Goal: Task Accomplishment & Management: Use online tool/utility

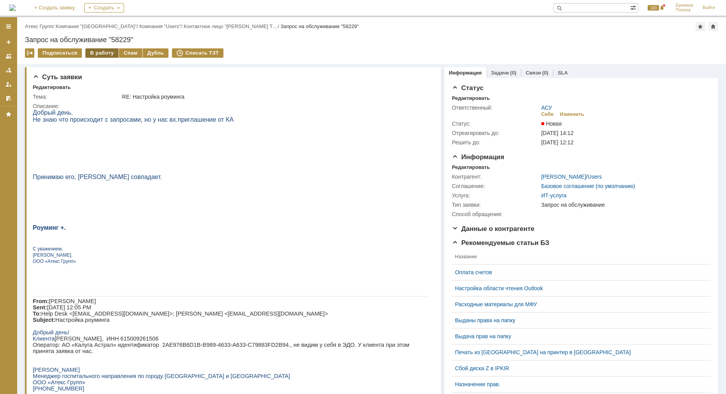
click at [102, 51] on div "В работу" at bounding box center [101, 52] width 33 height 9
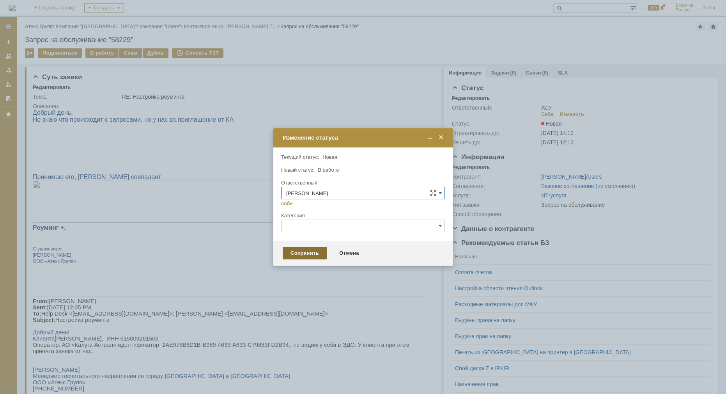
click at [289, 250] on div "Сохранить" at bounding box center [305, 253] width 44 height 12
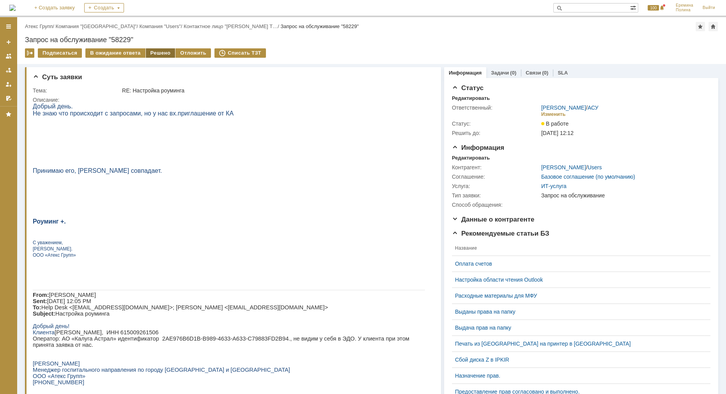
click at [149, 51] on div "Решено" at bounding box center [161, 52] width 30 height 9
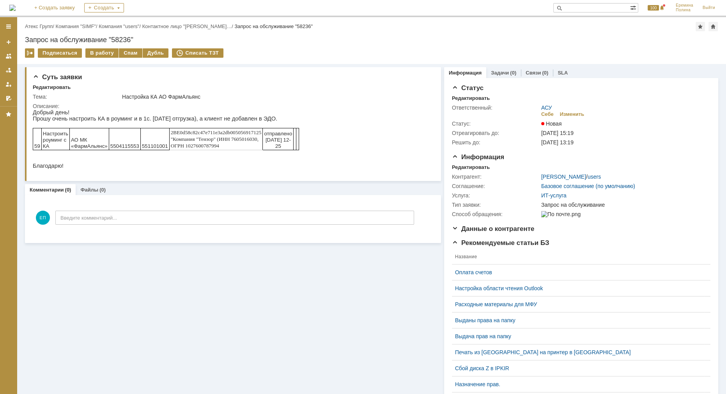
click at [106, 58] on td "В работу" at bounding box center [102, 53] width 34 height 10
click at [100, 50] on div "В работу" at bounding box center [101, 52] width 33 height 9
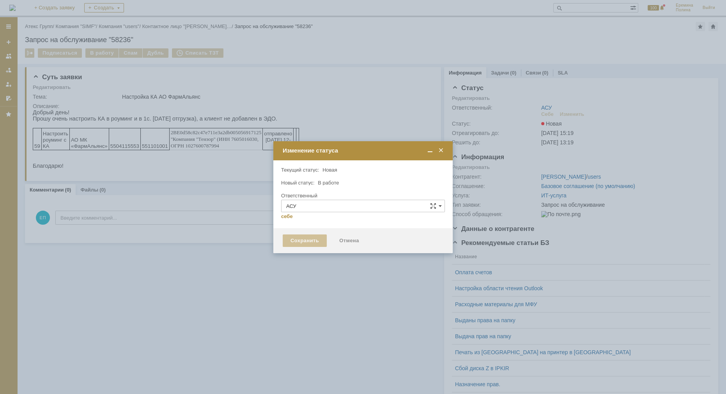
type input "[PERSON_NAME]"
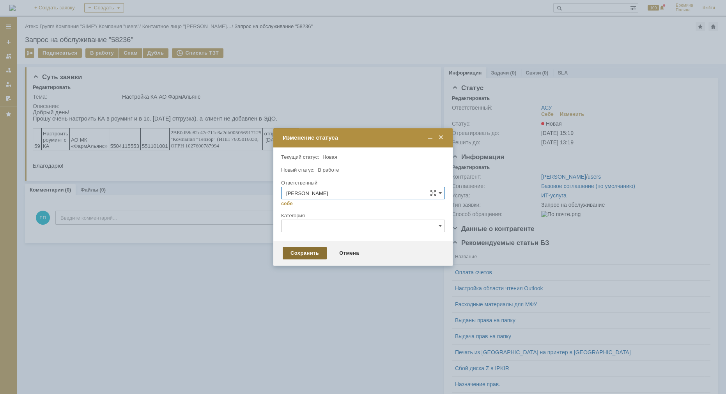
click at [303, 257] on div "Сохранить" at bounding box center [305, 253] width 44 height 12
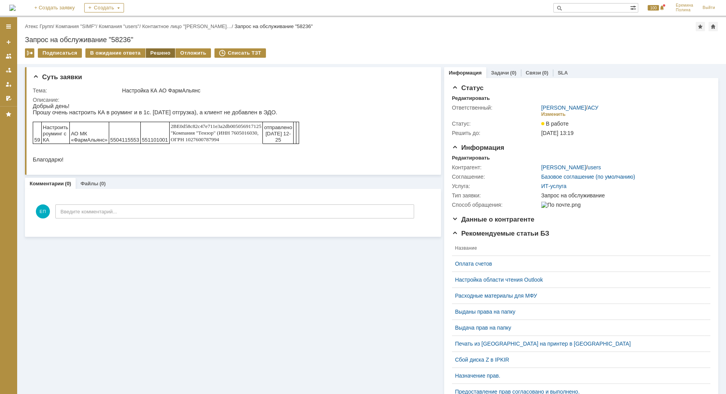
click at [152, 54] on div "Решено" at bounding box center [161, 52] width 30 height 9
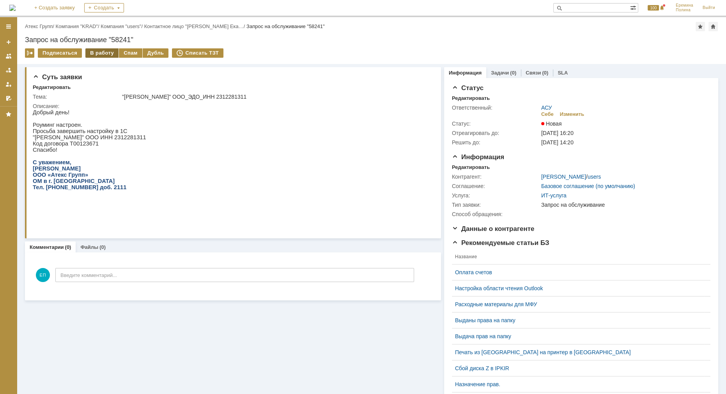
click at [93, 51] on div "В работу" at bounding box center [101, 52] width 33 height 9
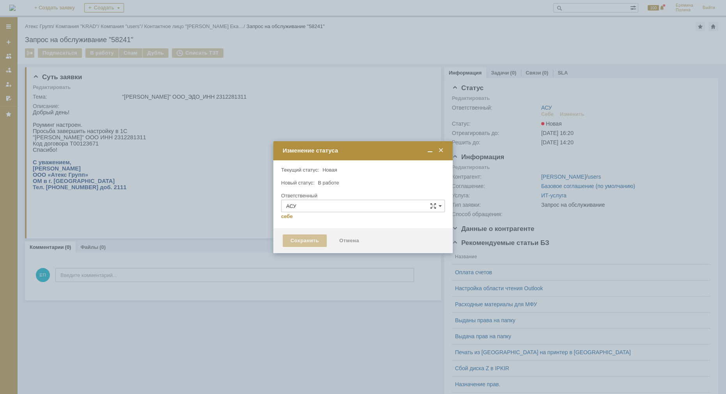
type input "[PERSON_NAME]"
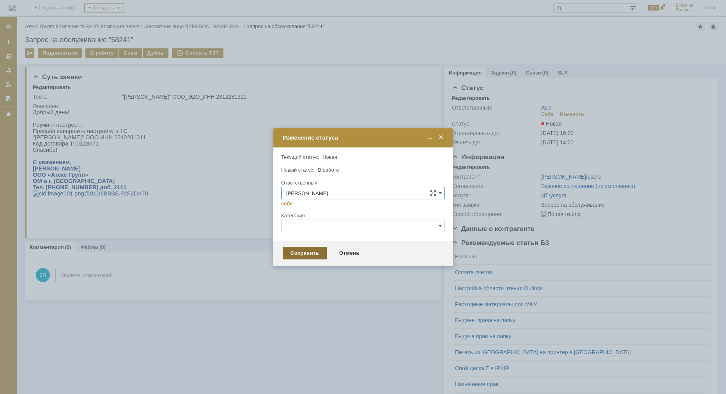
click at [297, 250] on div "Сохранить" at bounding box center [305, 253] width 44 height 12
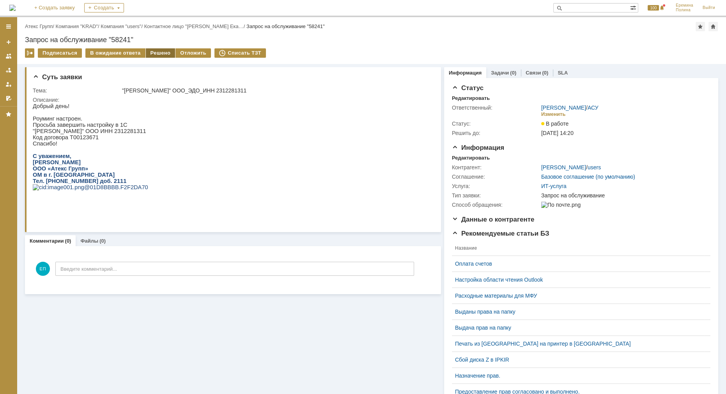
click at [158, 53] on div "Решено" at bounding box center [161, 52] width 30 height 9
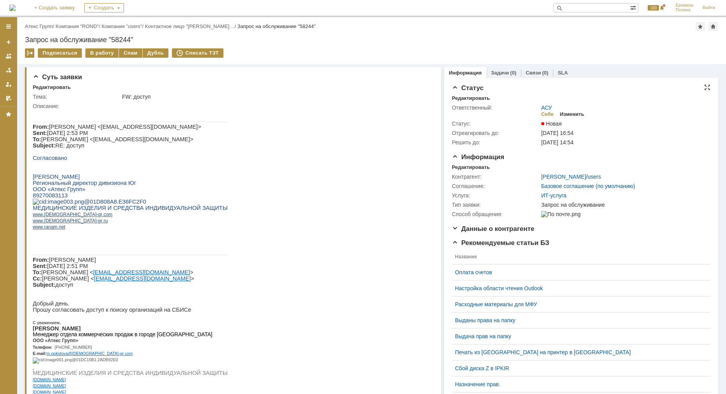
click at [566, 112] on div "Изменить" at bounding box center [572, 114] width 25 height 6
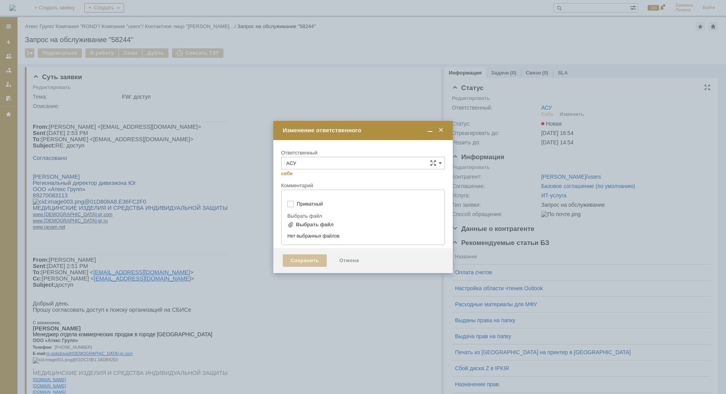
type input "[не указано]"
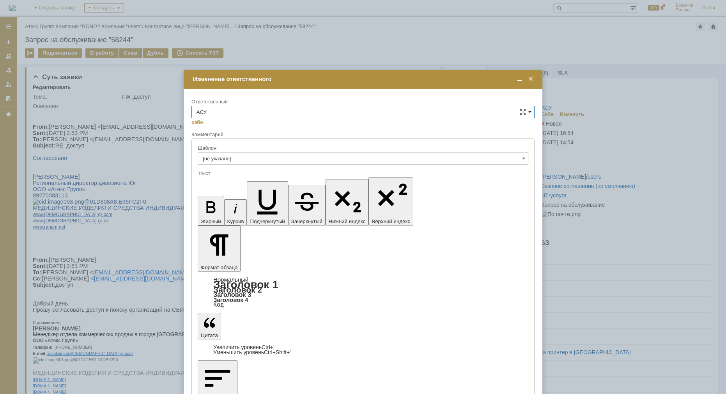
click at [532, 111] on input "АСУ" at bounding box center [363, 112] width 343 height 12
click at [233, 201] on span "Моргунов Вадим" at bounding box center [363, 203] width 333 height 6
type input "Моргунов Вадим"
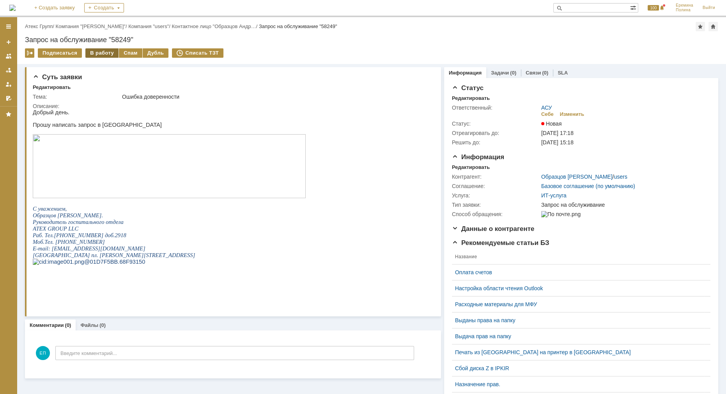
click at [105, 55] on div "В работу" at bounding box center [101, 52] width 33 height 9
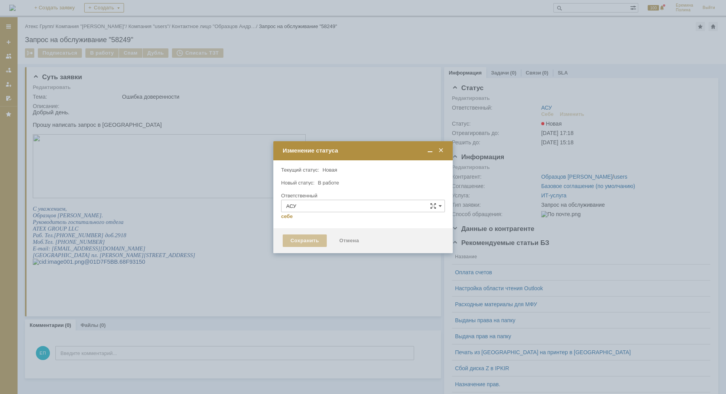
type input "[PERSON_NAME]"
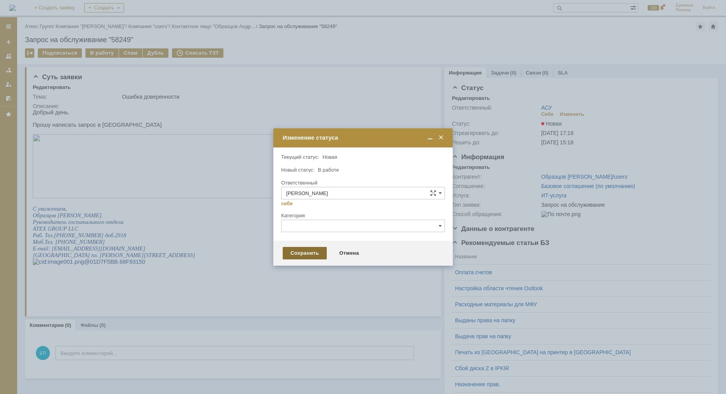
click at [293, 255] on div "Сохранить" at bounding box center [305, 253] width 44 height 12
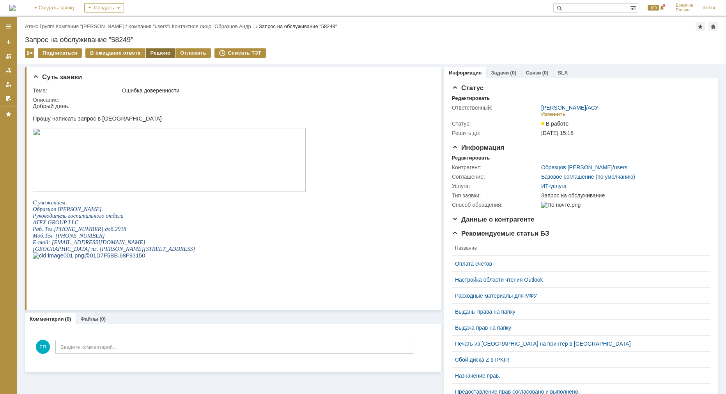
click at [146, 51] on div "Решено" at bounding box center [161, 52] width 30 height 9
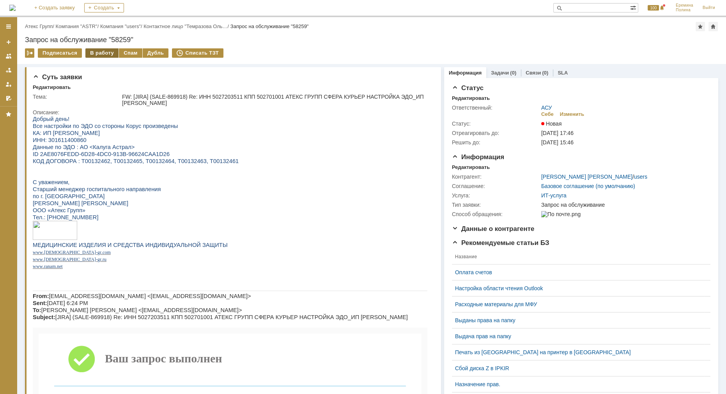
click at [108, 52] on div "В работу" at bounding box center [101, 52] width 33 height 9
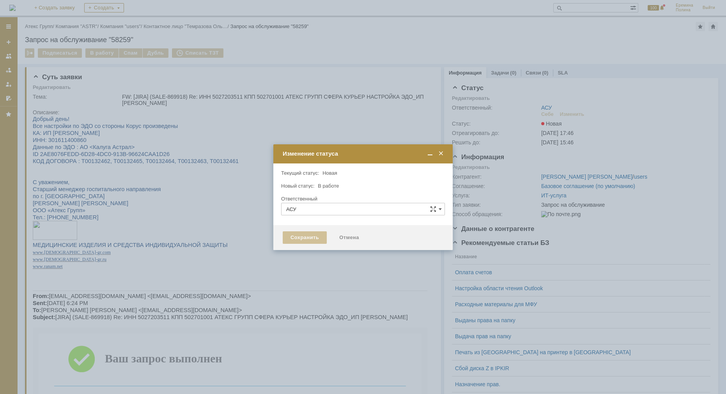
type input "[PERSON_NAME]"
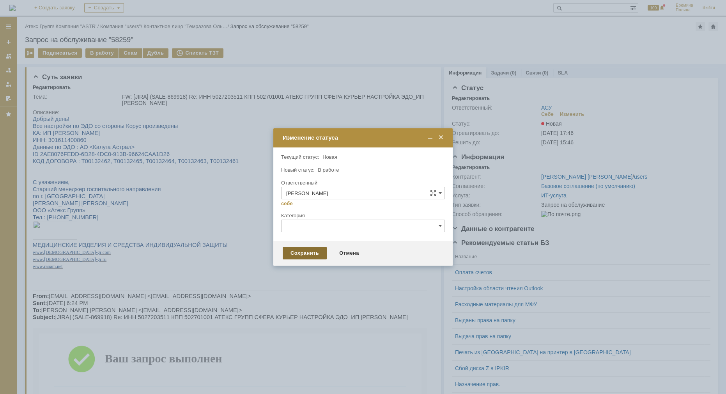
click at [298, 254] on div "Сохранить" at bounding box center [305, 253] width 44 height 12
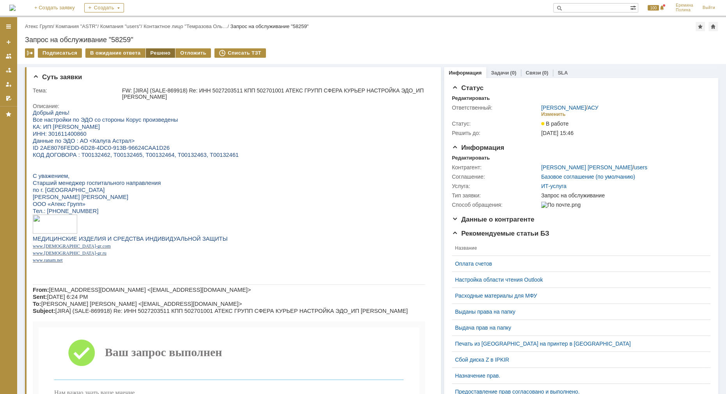
click at [156, 57] on div "Решено" at bounding box center [161, 52] width 30 height 9
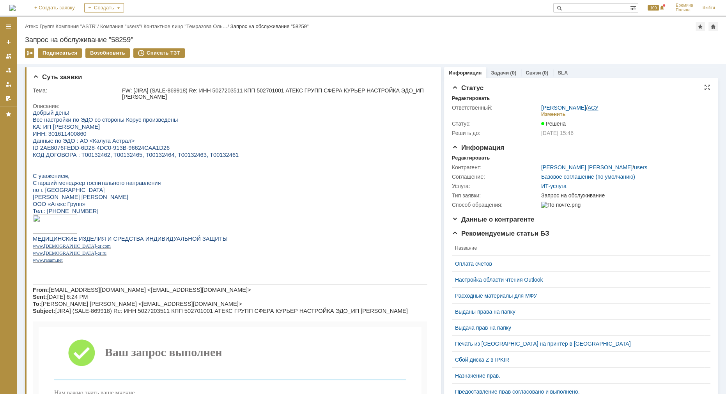
click at [590, 106] on link "АСУ" at bounding box center [593, 108] width 11 height 6
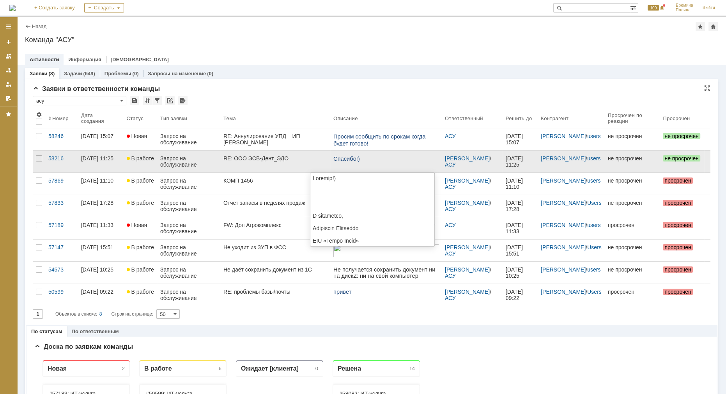
click at [381, 158] on p "Спасибо!)" at bounding box center [385, 158] width 105 height 7
click at [247, 161] on link "RE: ООО ЭСВ-Дент_ЭДО" at bounding box center [275, 162] width 110 height 22
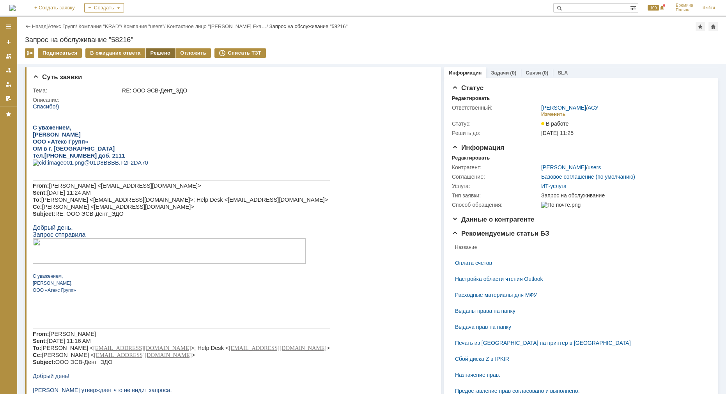
click at [166, 52] on div "Решено" at bounding box center [161, 52] width 30 height 9
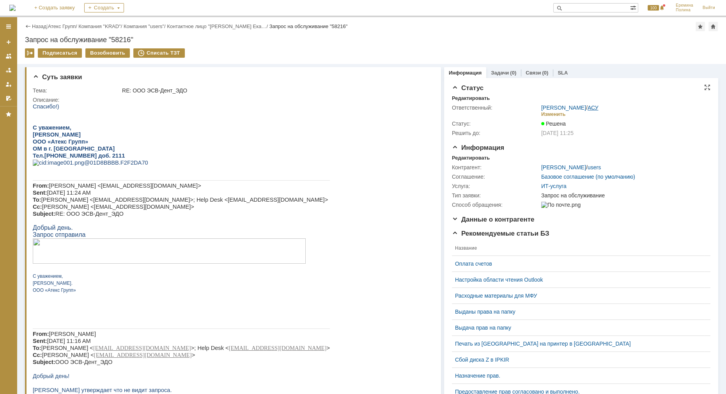
click at [589, 107] on link "АСУ" at bounding box center [593, 108] width 11 height 6
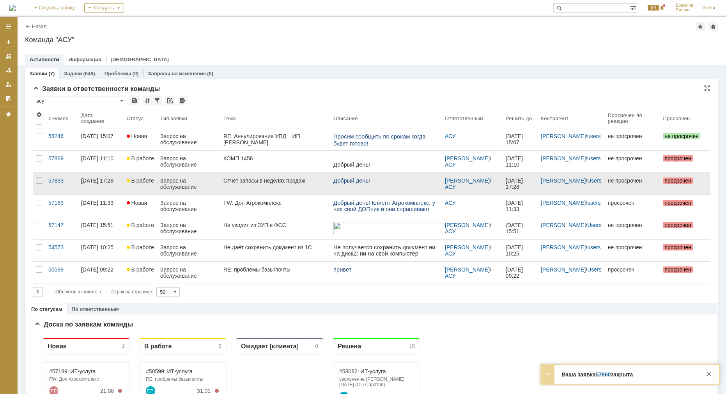
click at [256, 184] on div "Отчет запасы в неделях продаж" at bounding box center [276, 180] width 104 height 6
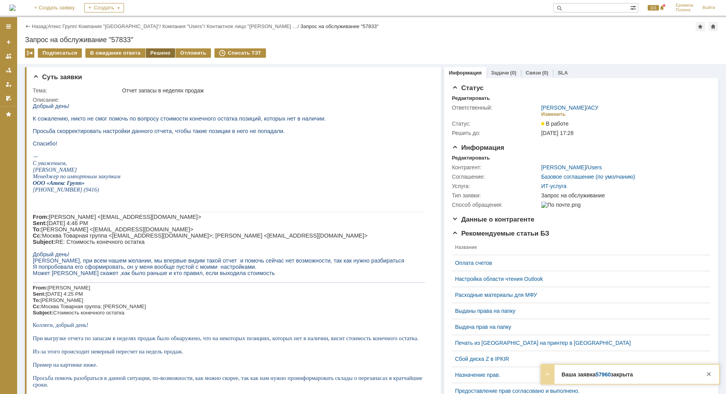
click at [149, 52] on div "Решено" at bounding box center [161, 52] width 30 height 9
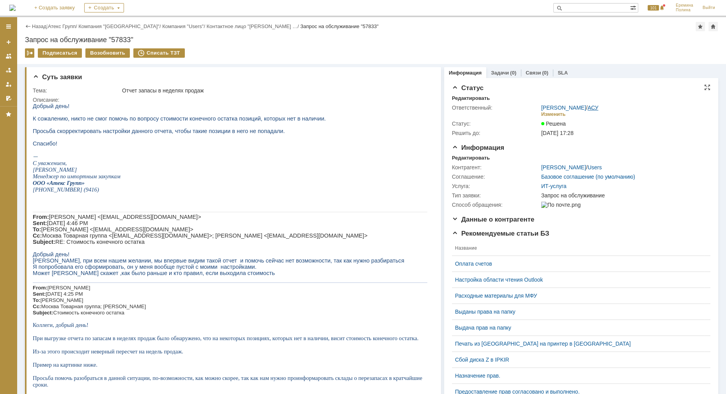
click at [588, 105] on link "АСУ" at bounding box center [593, 108] width 11 height 6
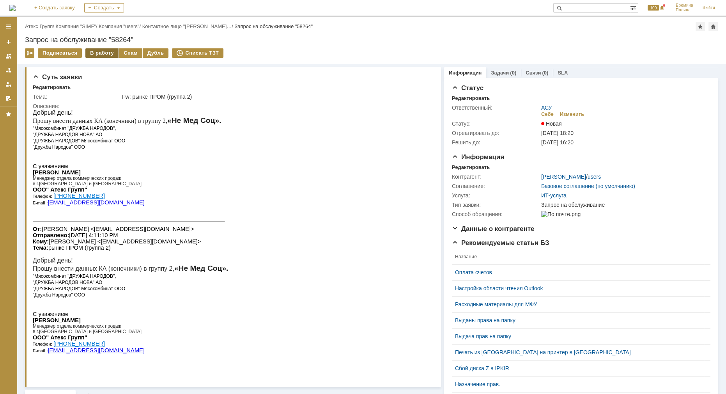
click at [104, 53] on div "В работу" at bounding box center [101, 52] width 33 height 9
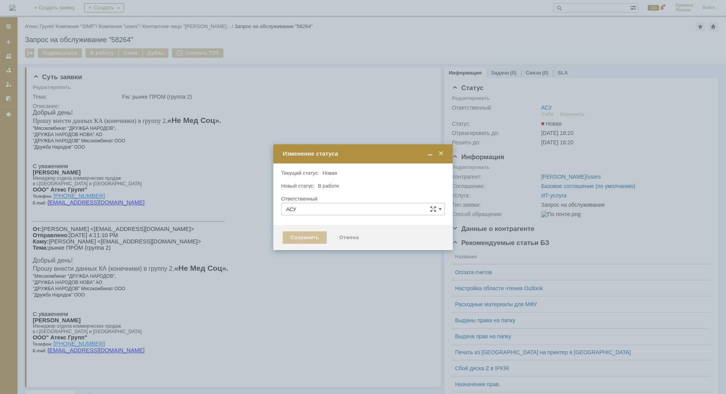
type input "[PERSON_NAME]"
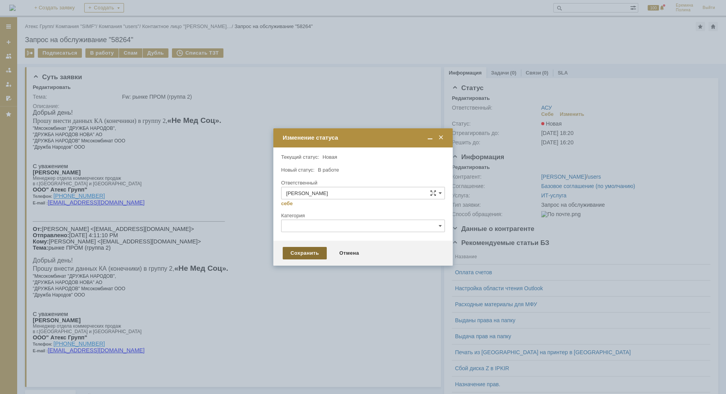
click at [293, 251] on div "Сохранить" at bounding box center [305, 253] width 44 height 12
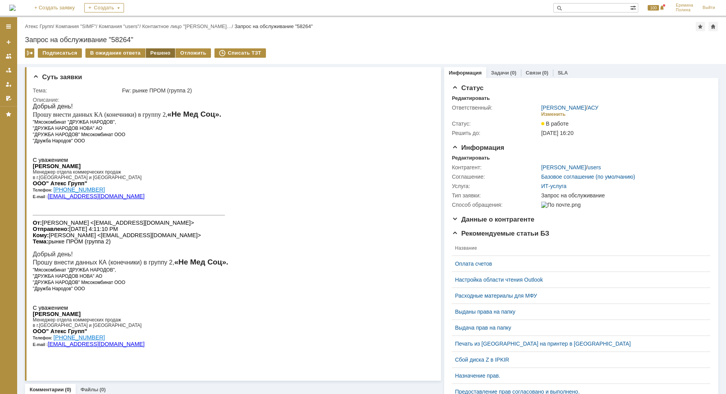
click at [157, 53] on div "Решено" at bounding box center [161, 52] width 30 height 9
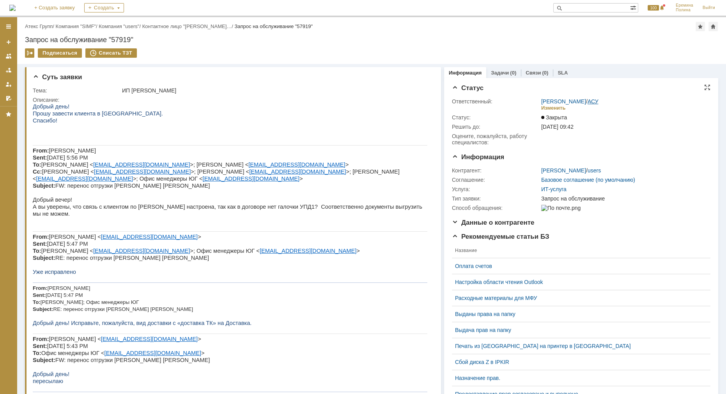
click at [589, 99] on link "АСУ" at bounding box center [593, 101] width 11 height 6
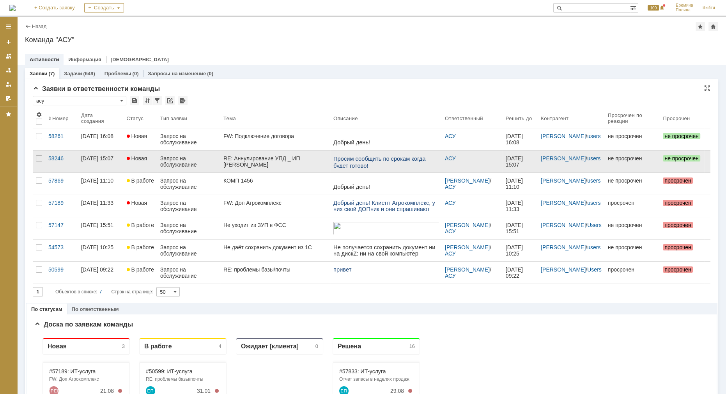
click at [265, 161] on div "RE: Аннулирование УПД _ ИП [PERSON_NAME]" at bounding box center [276, 161] width 104 height 12
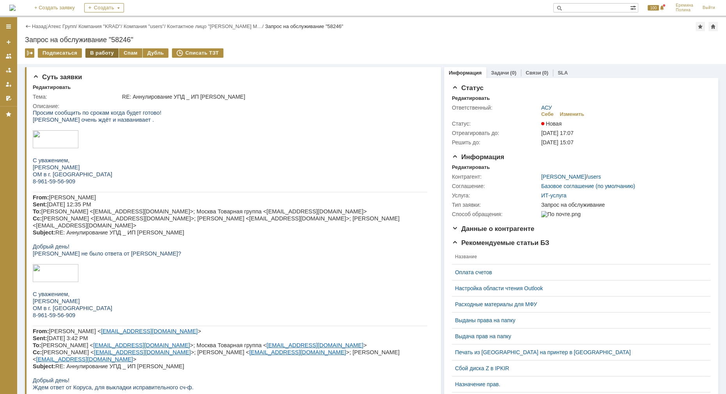
click at [102, 52] on div "В работу" at bounding box center [101, 52] width 33 height 9
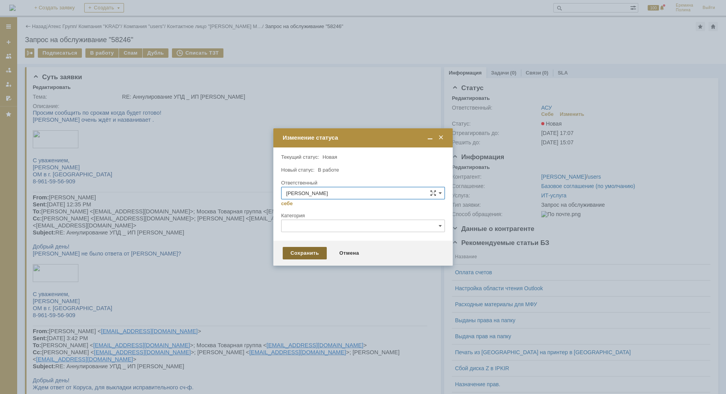
click at [300, 257] on div "Сохранить" at bounding box center [305, 253] width 44 height 12
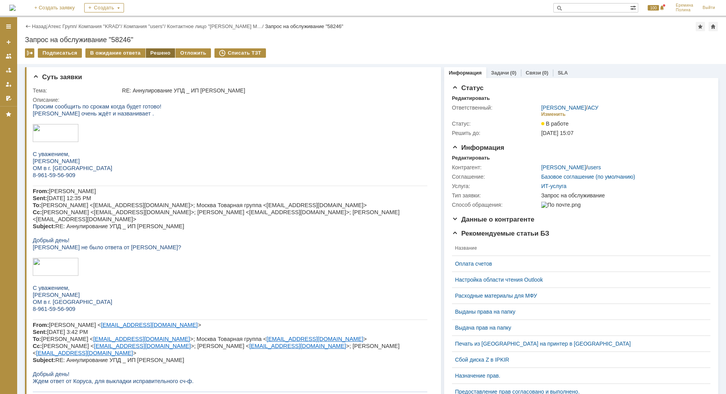
click at [156, 53] on div "Решено" at bounding box center [161, 52] width 30 height 9
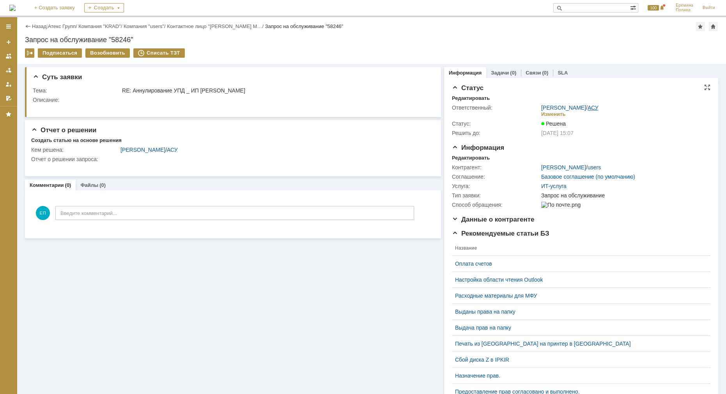
click at [592, 108] on link "АСУ" at bounding box center [593, 108] width 11 height 6
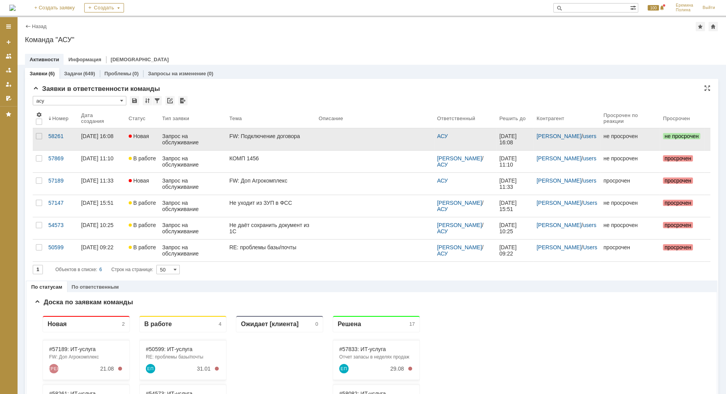
click at [270, 143] on link "FW: Подключение договора" at bounding box center [270, 139] width 89 height 22
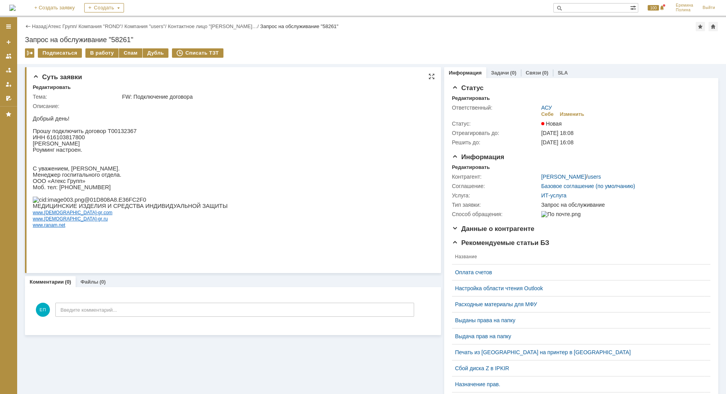
drag, startPoint x: 177, startPoint y: 189, endPoint x: 174, endPoint y: 183, distance: 6.3
click at [176, 184] on p "ООО «Атекс Групп»" at bounding box center [130, 181] width 195 height 6
click at [89, 54] on div "В работу" at bounding box center [101, 52] width 33 height 9
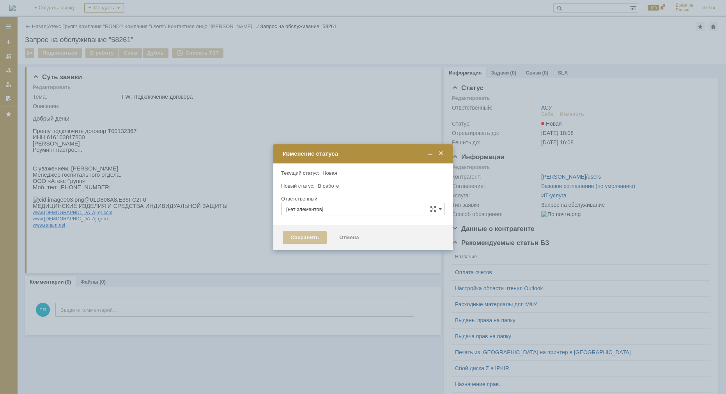
type input "АСУ"
type input "[PERSON_NAME]"
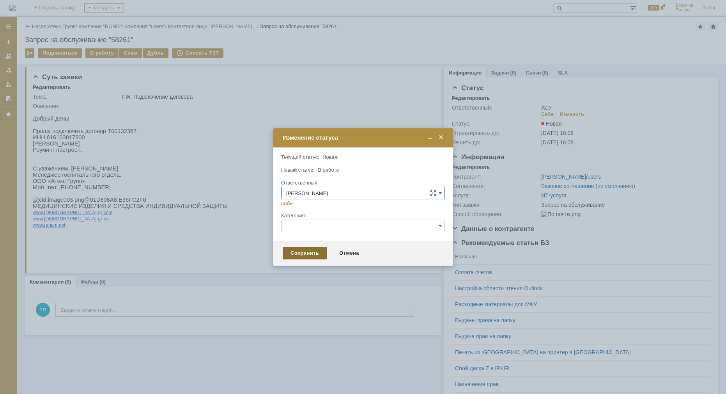
click at [287, 252] on div "Сохранить" at bounding box center [305, 253] width 44 height 12
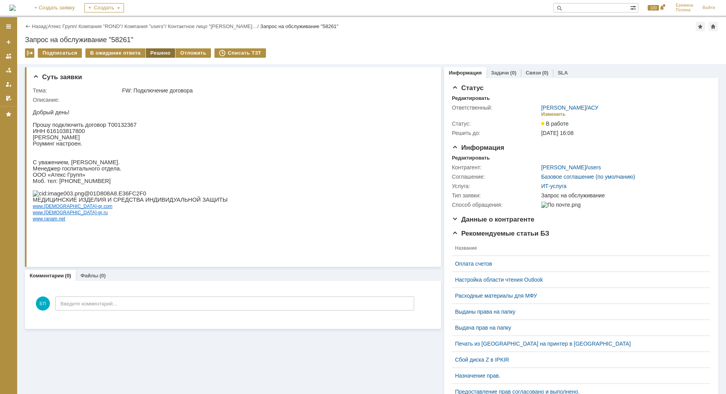
click at [146, 51] on div "Решено" at bounding box center [161, 52] width 30 height 9
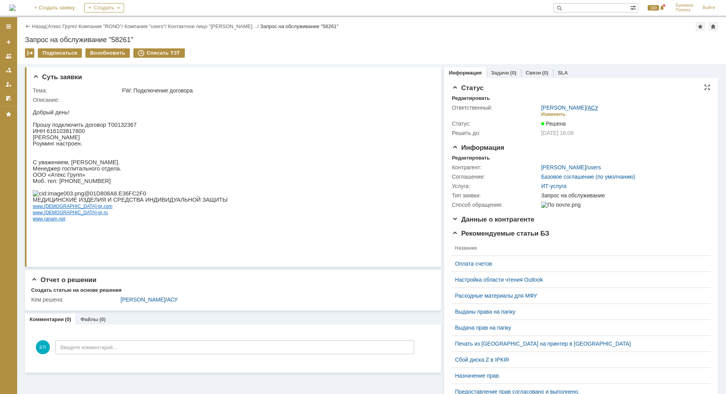
click at [589, 110] on link "АСУ" at bounding box center [593, 108] width 11 height 6
